Goal: Check status: Check status

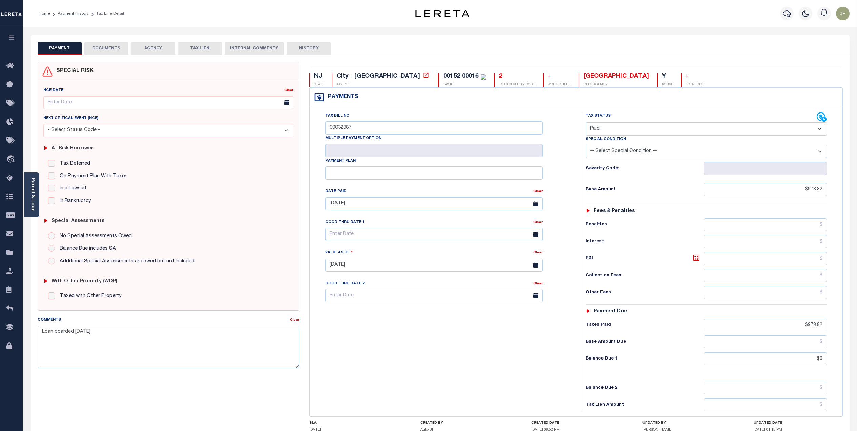
select select "PYD"
click at [791, 15] on button "button" at bounding box center [787, 14] width 14 height 14
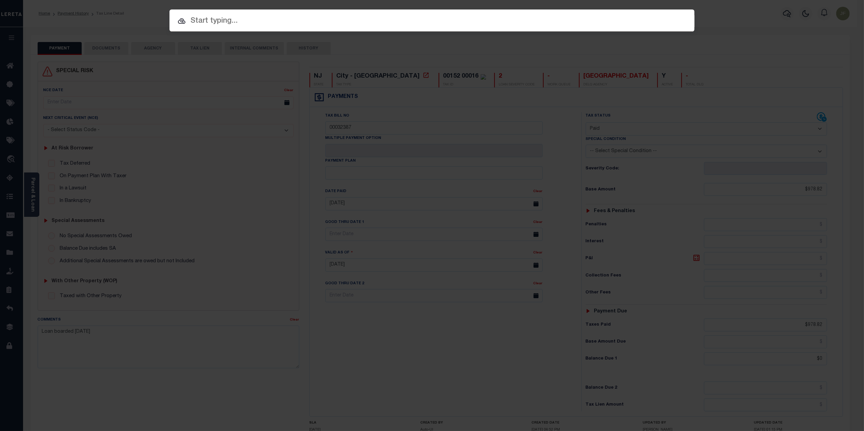
click at [216, 19] on input "text" at bounding box center [432, 21] width 525 height 12
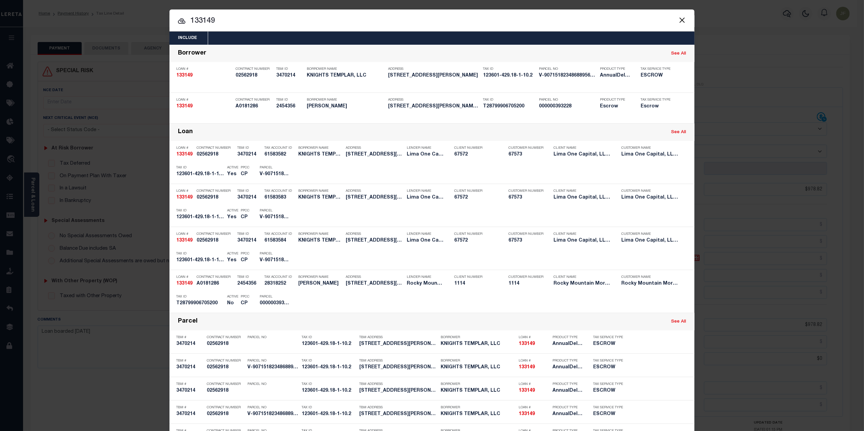
click at [239, 17] on input "133149" at bounding box center [432, 21] width 525 height 12
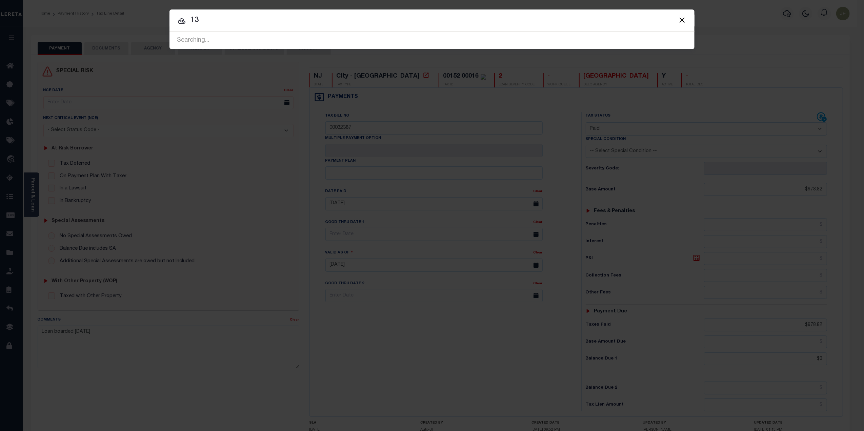
type input "1"
type input "123096"
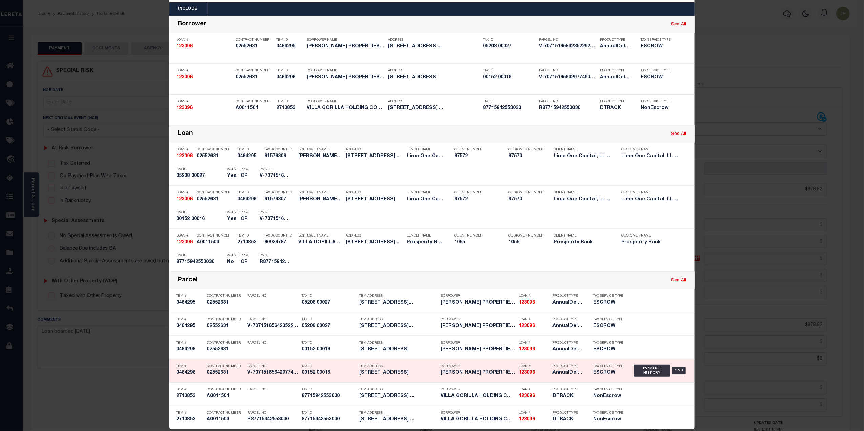
scroll to position [38, 0]
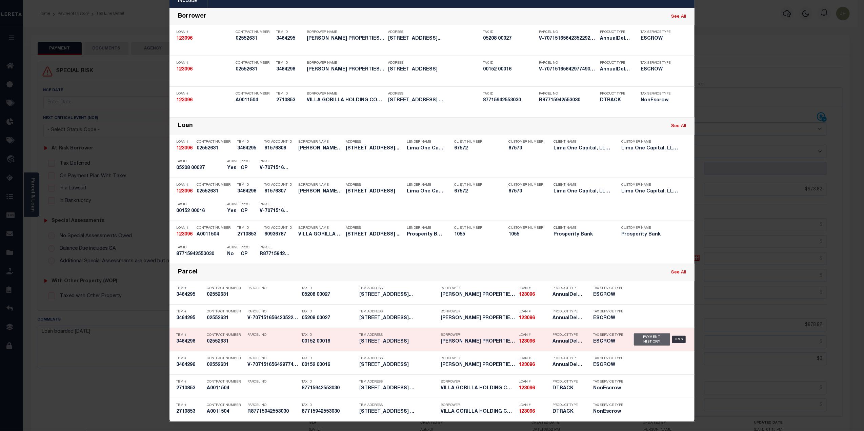
click at [642, 341] on div "Payment History" at bounding box center [652, 340] width 36 height 12
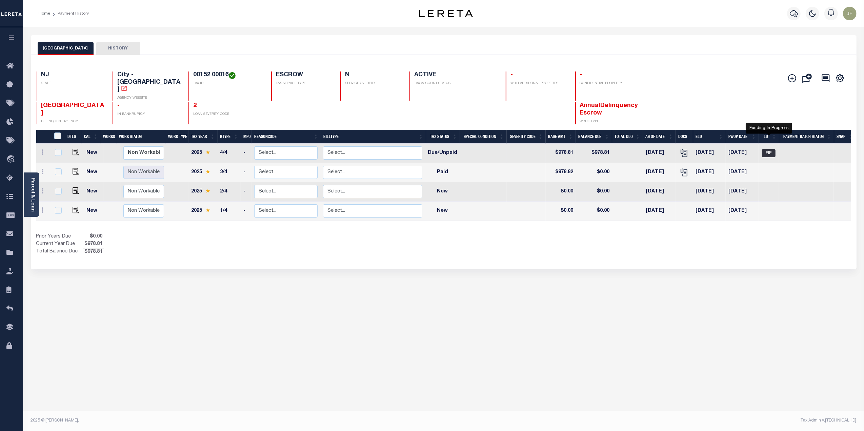
click at [767, 149] on span "FIP" at bounding box center [769, 153] width 14 height 8
checkbox input "true"
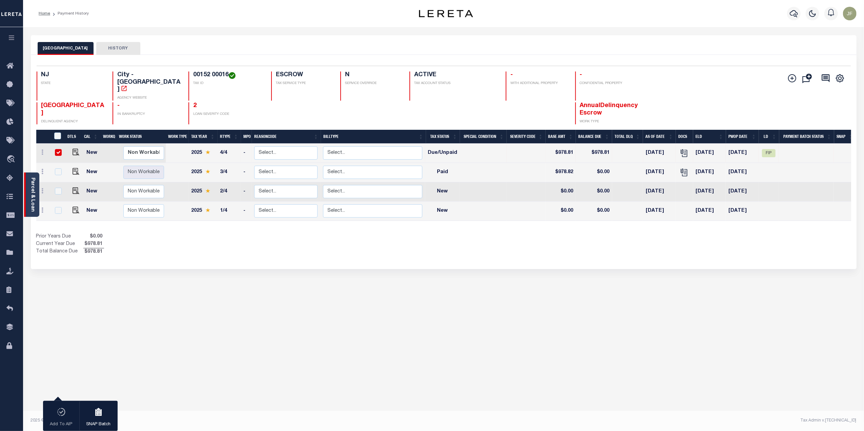
click at [34, 186] on link "Parcel & Loan" at bounding box center [32, 195] width 5 height 34
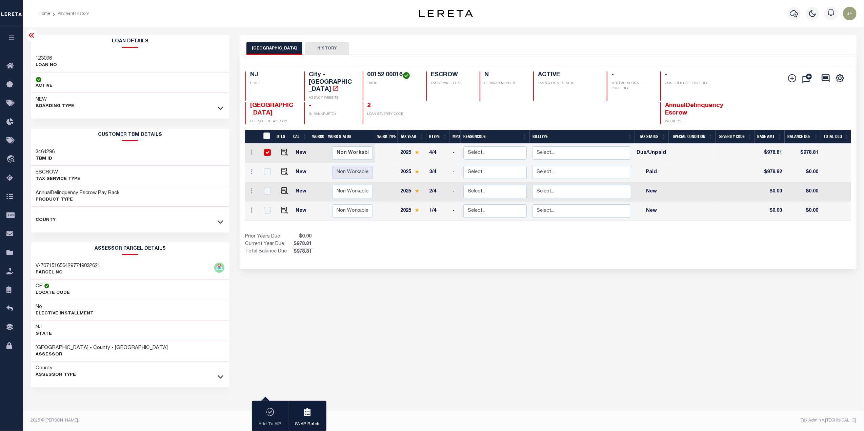
click at [28, 36] on icon at bounding box center [31, 35] width 8 height 8
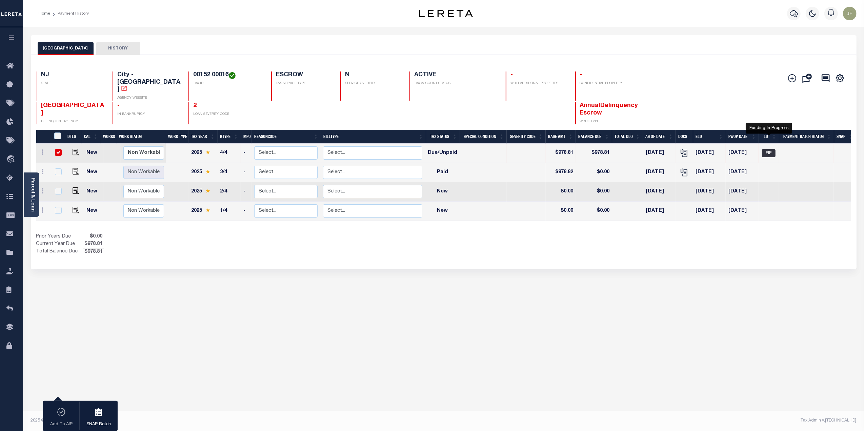
click at [771, 149] on span "FIP" at bounding box center [769, 153] width 14 height 8
checkbox input "false"
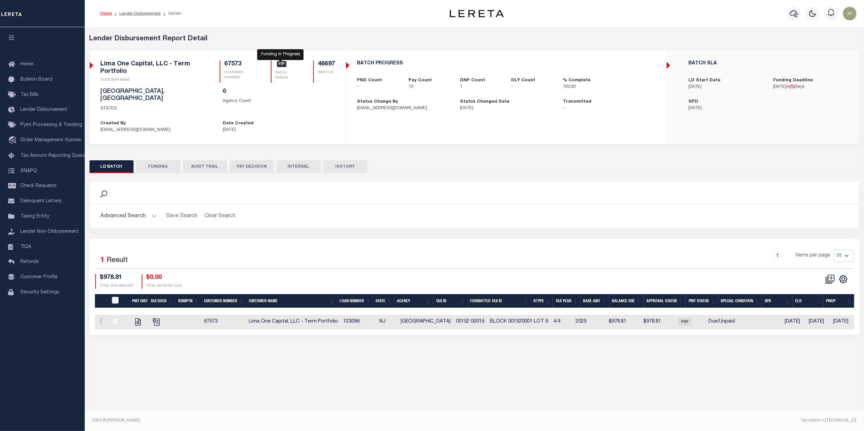
click at [280, 64] on span "FIP" at bounding box center [281, 64] width 9 height 6
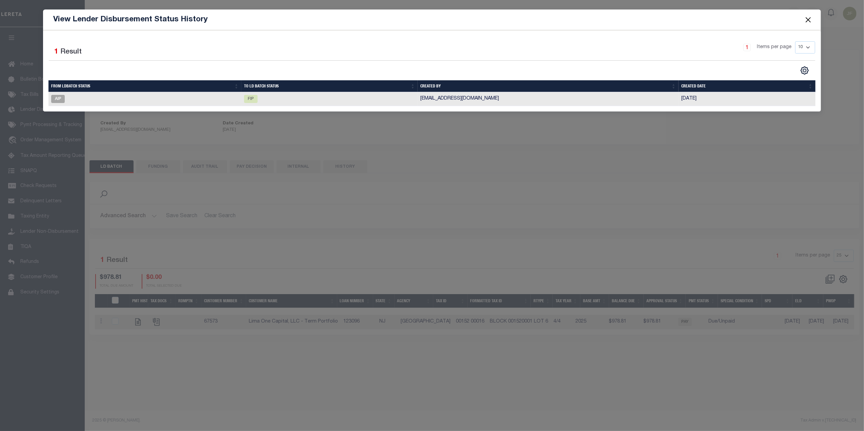
click at [808, 18] on button "Close" at bounding box center [808, 19] width 9 height 9
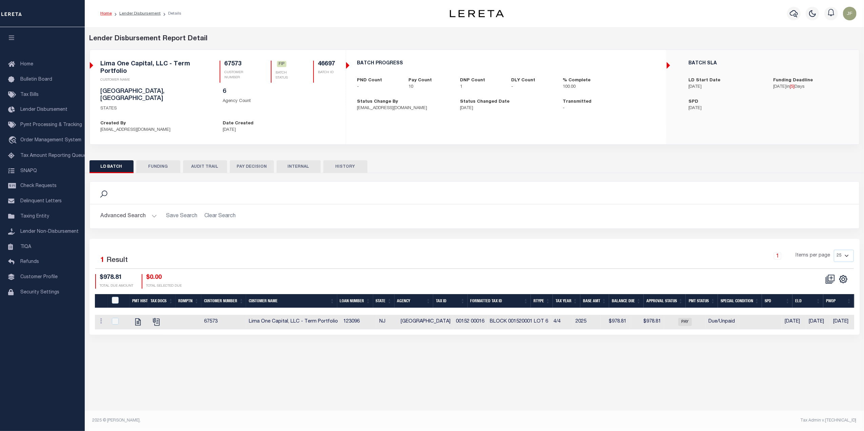
click at [156, 160] on button "FUNDING" at bounding box center [158, 166] width 44 height 13
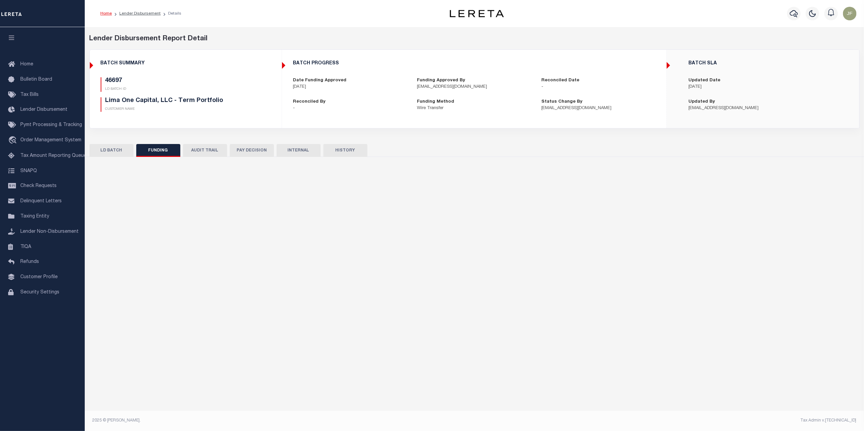
type input "$9,985.92"
type input "$0"
type input "10/16/2025"
select select "100"
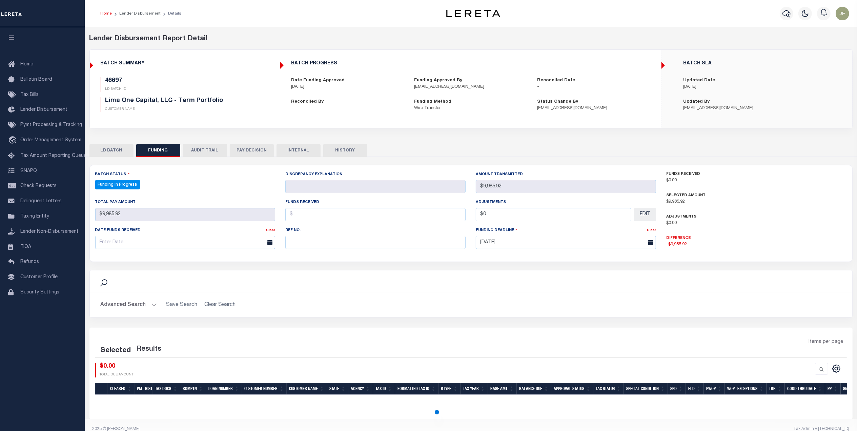
select select "100"
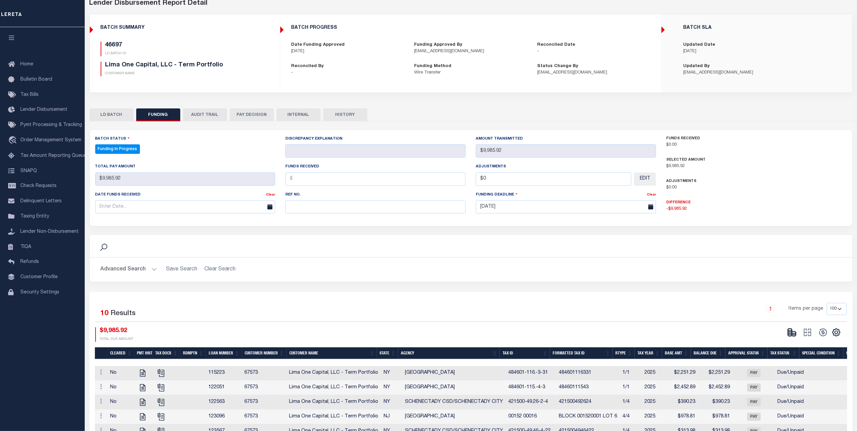
scroll to position [17, 0]
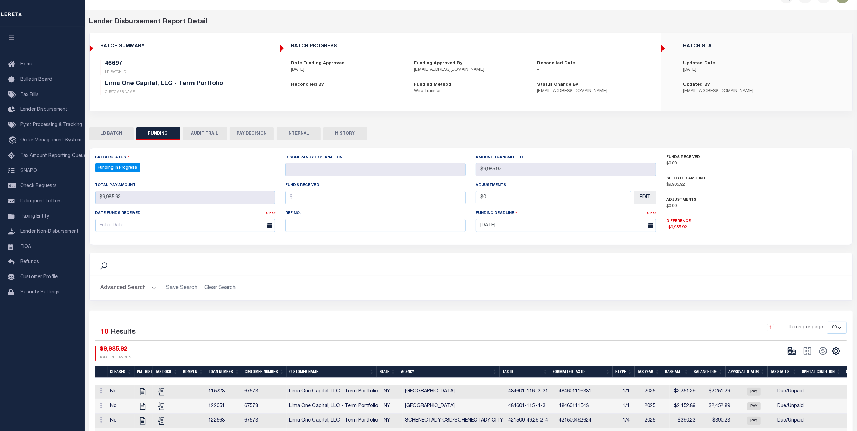
click at [117, 132] on button "LD BATCH" at bounding box center [112, 133] width 44 height 13
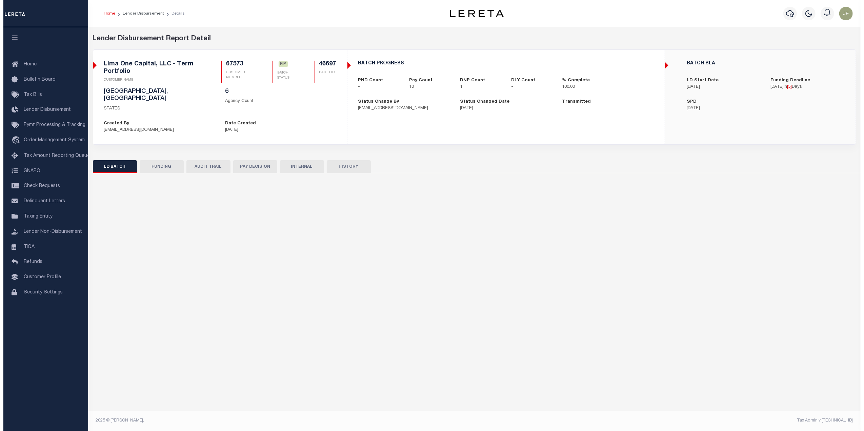
scroll to position [0, 0]
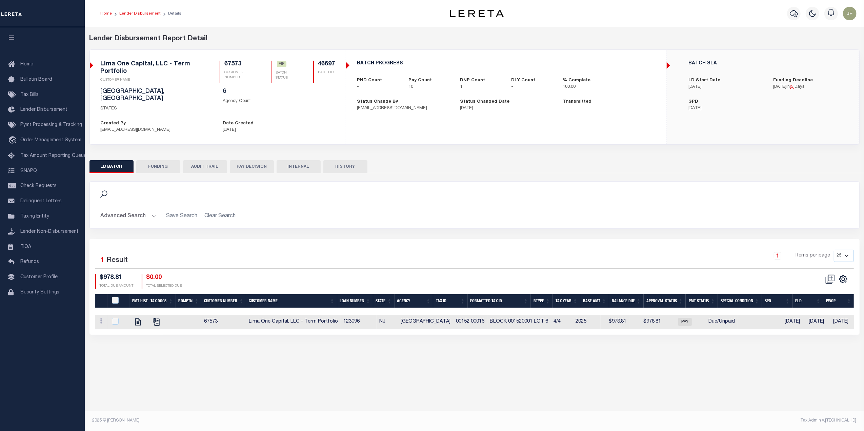
click at [143, 14] on link "Lender Disbursement" at bounding box center [139, 14] width 41 height 4
checkbox input "true"
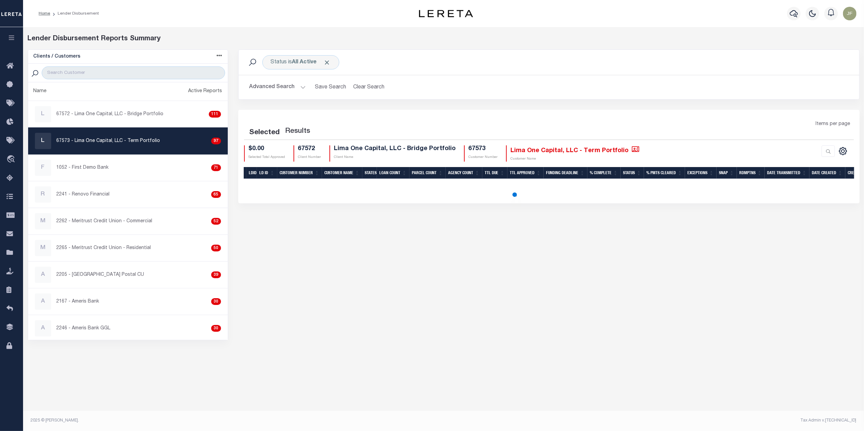
checkbox input "true"
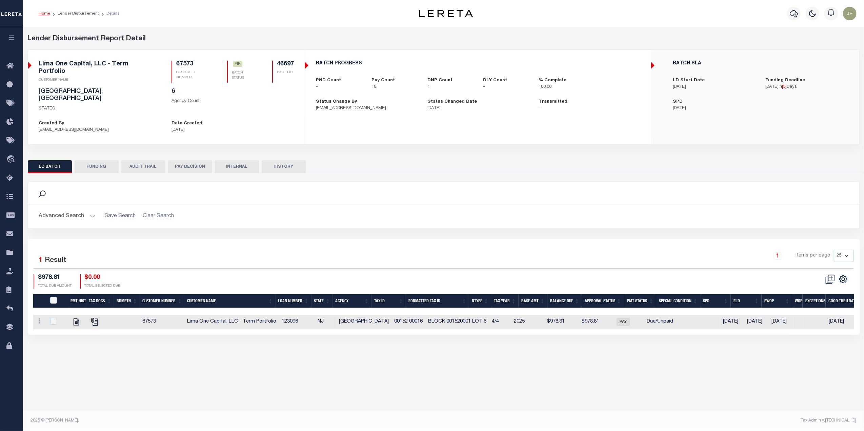
click at [147, 160] on button "AUDIT TRAIL" at bounding box center [143, 166] width 44 height 13
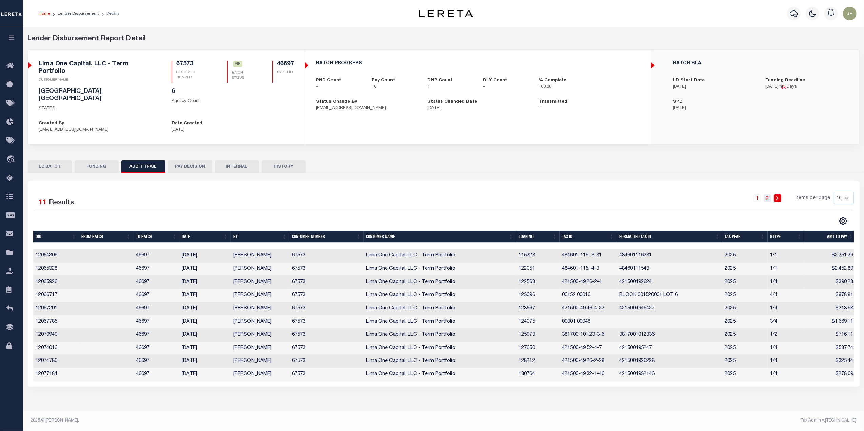
click at [767, 195] on link "2" at bounding box center [767, 198] width 7 height 7
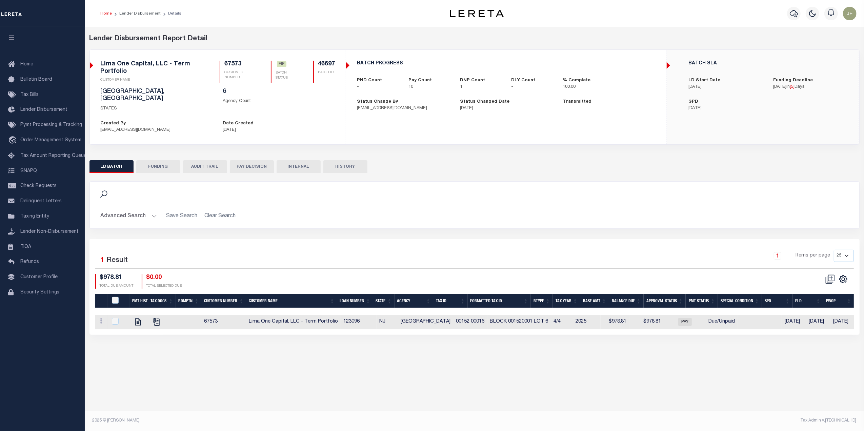
click at [159, 160] on button "FUNDING" at bounding box center [158, 166] width 44 height 13
type input "$9,985.92"
type input "$0"
type input "10/16/2025"
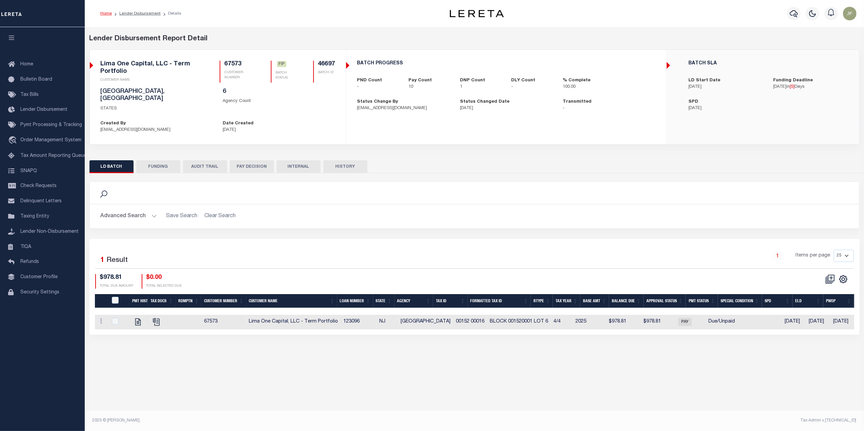
select select "100"
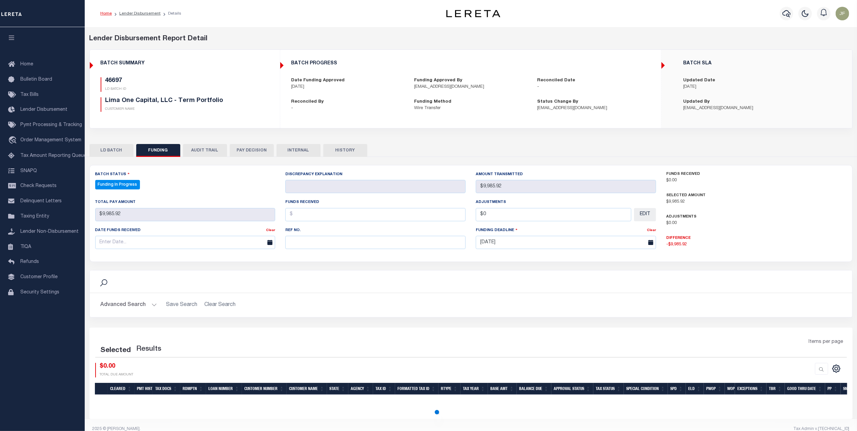
select select "100"
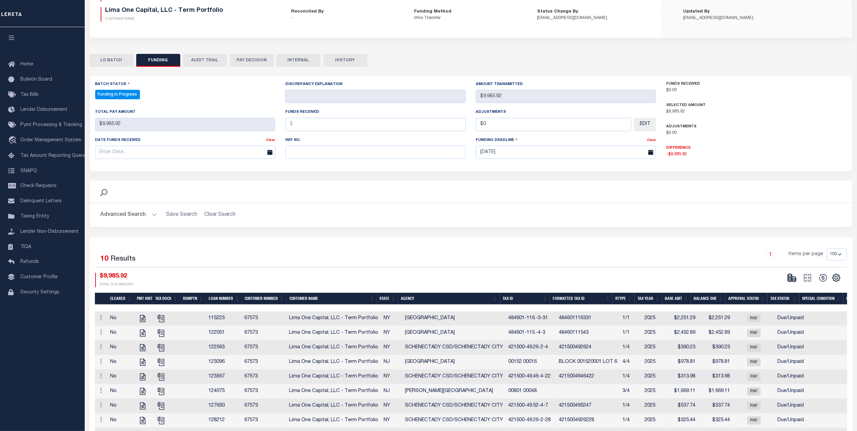
scroll to position [136, 0]
